Goal: Transaction & Acquisition: Purchase product/service

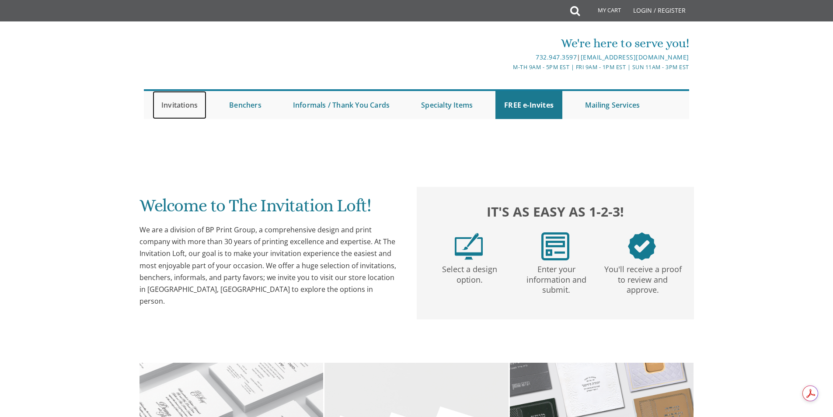
click at [182, 100] on link "Invitations" at bounding box center [180, 105] width 54 height 28
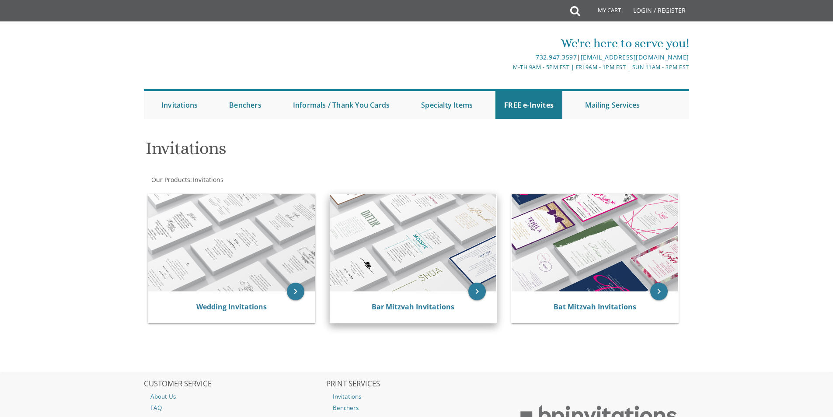
click at [413, 251] on img at bounding box center [413, 242] width 167 height 97
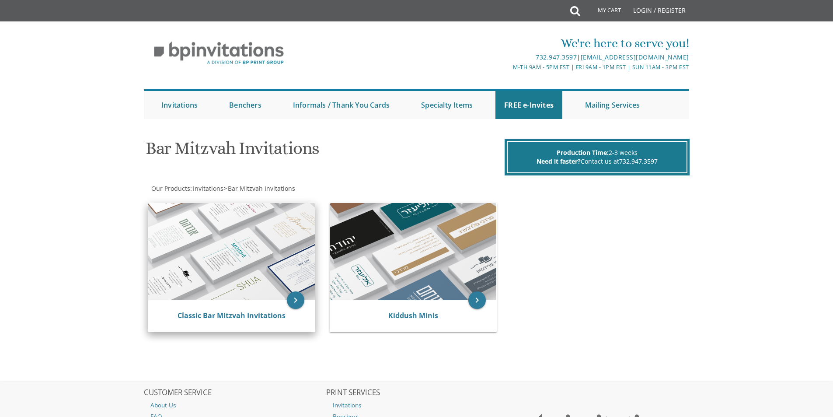
click at [260, 267] on img at bounding box center [231, 251] width 167 height 97
click at [295, 302] on icon "keyboard_arrow_right" at bounding box center [296, 300] width 18 height 18
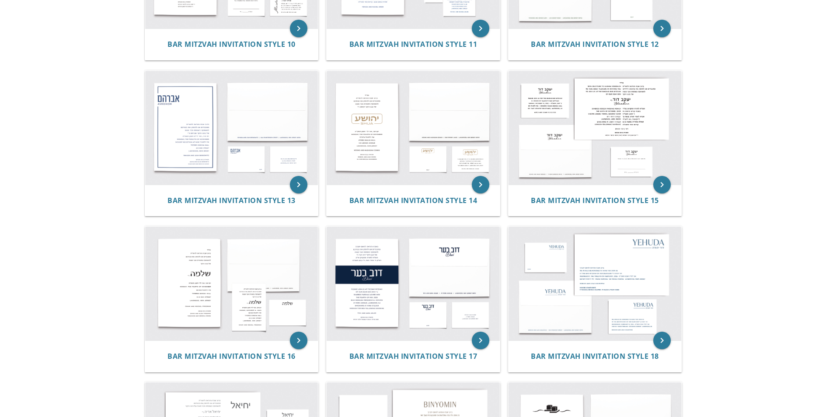
scroll to position [831, 0]
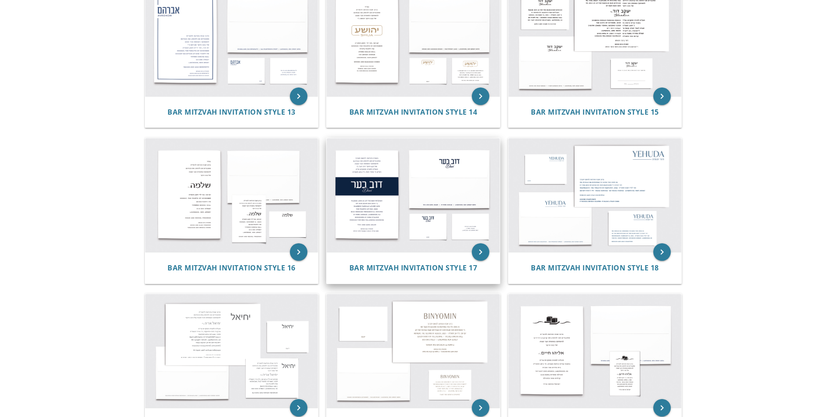
click at [403, 187] on img at bounding box center [413, 195] width 173 height 114
click at [479, 256] on icon "keyboard_arrow_right" at bounding box center [481, 252] width 18 height 18
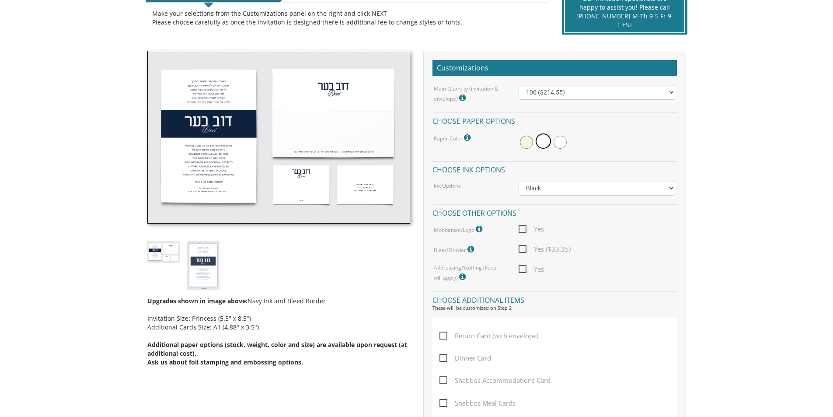
scroll to position [219, 0]
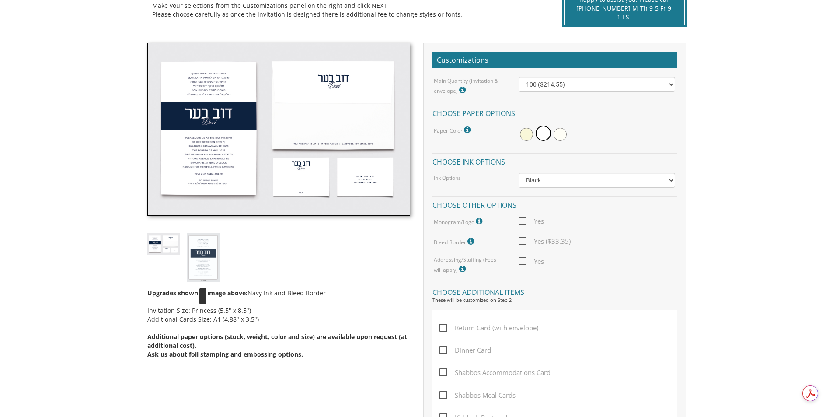
click at [200, 268] on img at bounding box center [203, 257] width 33 height 49
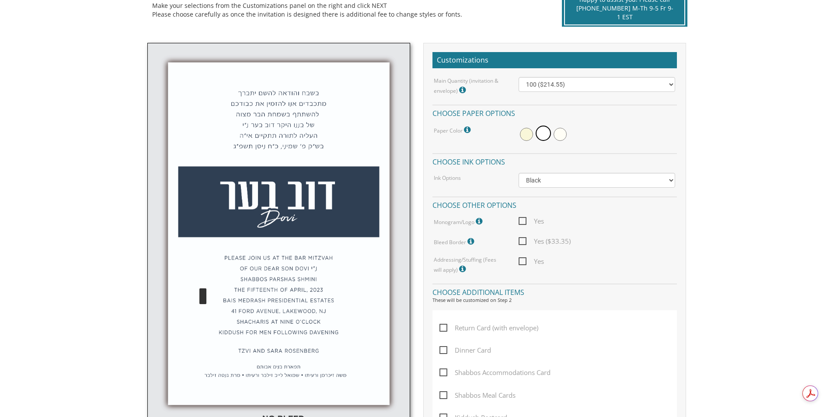
click at [199, 258] on img at bounding box center [278, 238] width 263 height 390
click at [221, 167] on img at bounding box center [278, 238] width 263 height 390
